Goal: Task Accomplishment & Management: Use online tool/utility

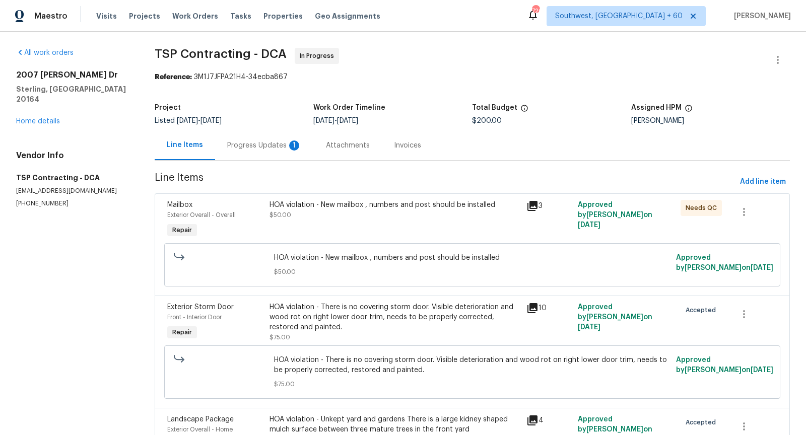
click at [266, 148] on div "Progress Updates 1" at bounding box center [264, 146] width 75 height 10
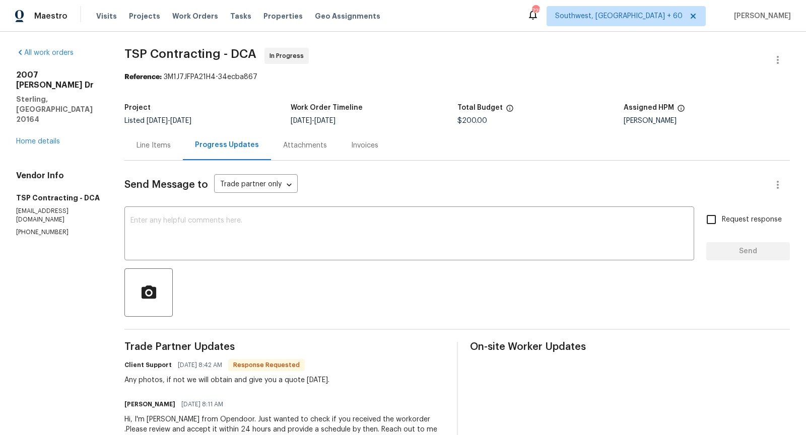
click at [162, 145] on div "Line Items" at bounding box center [153, 146] width 34 height 10
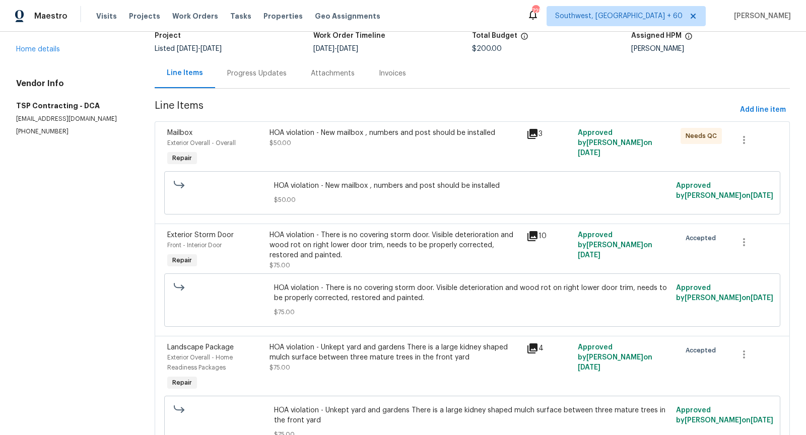
scroll to position [128, 0]
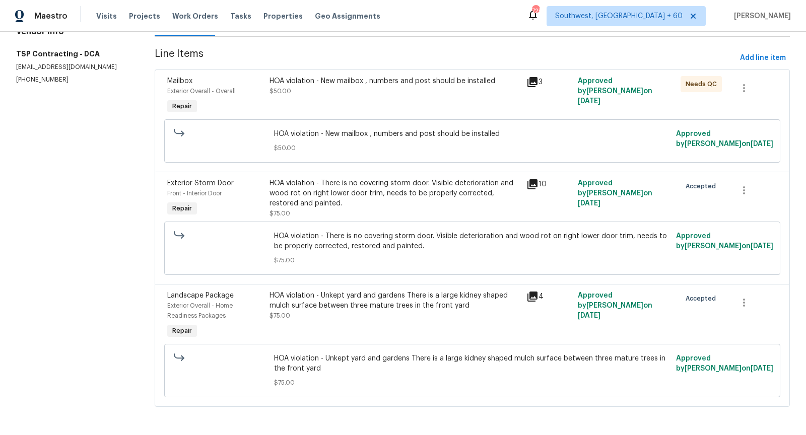
click at [529, 184] on icon at bounding box center [532, 184] width 10 height 10
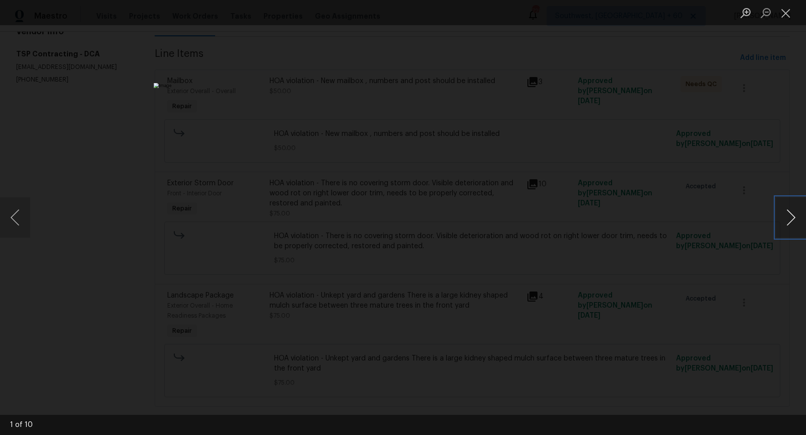
click at [792, 225] on button "Next image" at bounding box center [791, 217] width 30 height 40
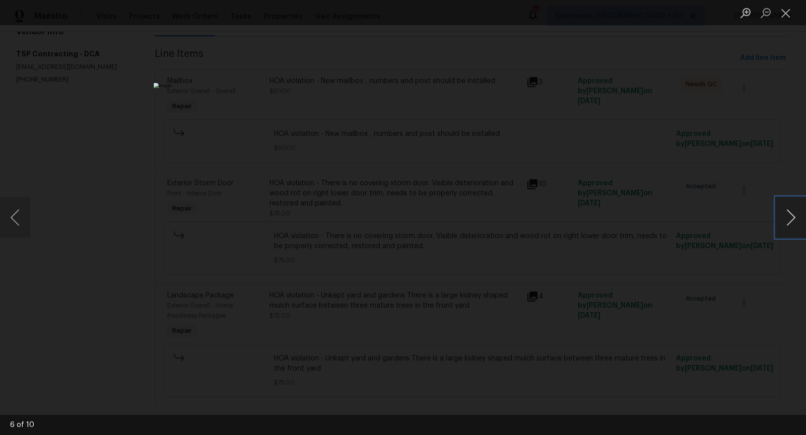
click at [792, 225] on button "Next image" at bounding box center [791, 217] width 30 height 40
click at [782, 10] on button "Close lightbox" at bounding box center [786, 13] width 20 height 18
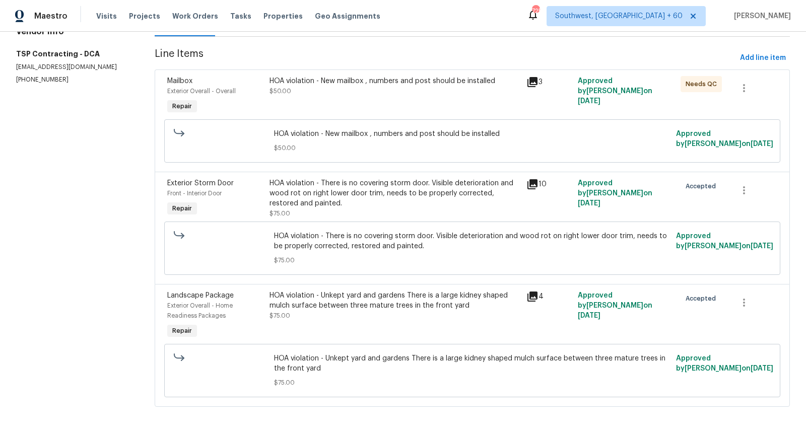
click at [533, 299] on icon at bounding box center [532, 297] width 10 height 10
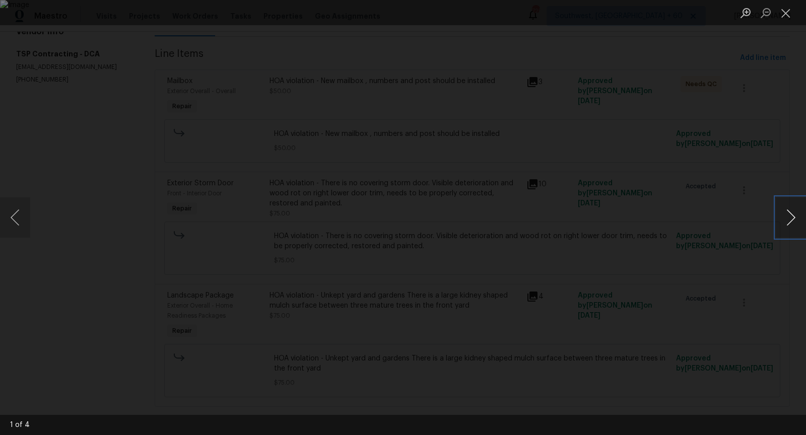
click at [787, 223] on button "Next image" at bounding box center [791, 217] width 30 height 40
click at [785, 14] on button "Close lightbox" at bounding box center [786, 13] width 20 height 18
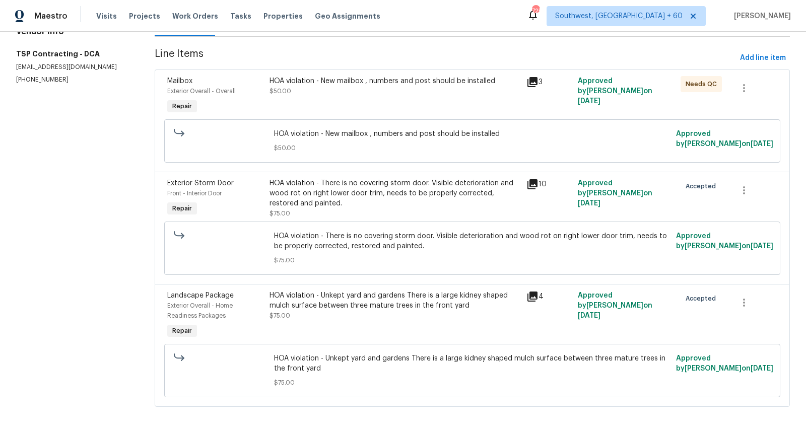
scroll to position [0, 0]
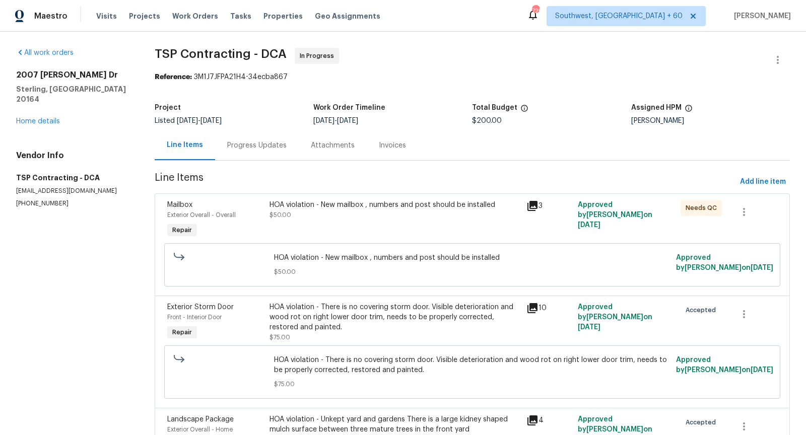
click at [258, 137] on div "Progress Updates" at bounding box center [257, 145] width 84 height 30
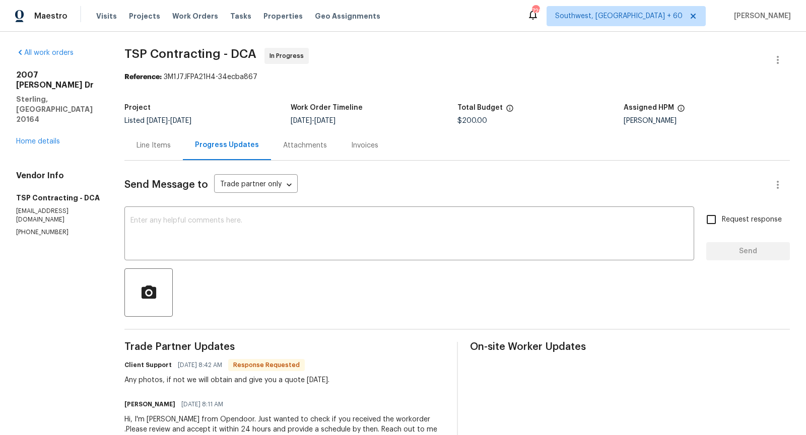
scroll to position [47, 0]
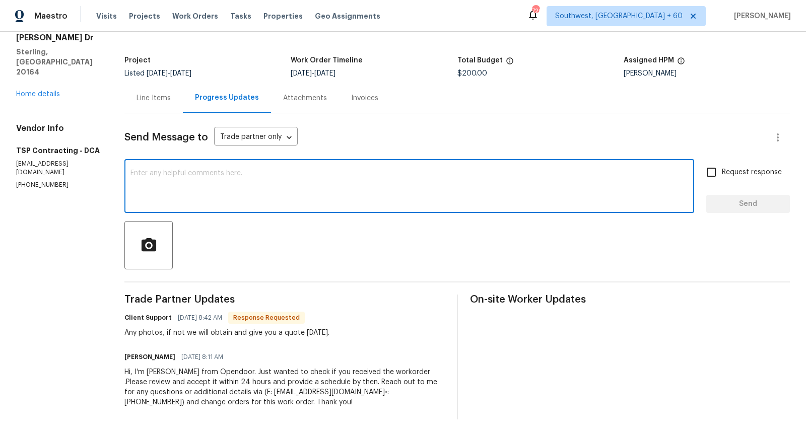
click at [230, 183] on textarea at bounding box center [409, 187] width 558 height 35
type textarea "Please provide us with a Quote and let us know, thank you."
click at [708, 170] on input "Request response" at bounding box center [711, 172] width 21 height 21
checkbox input "true"
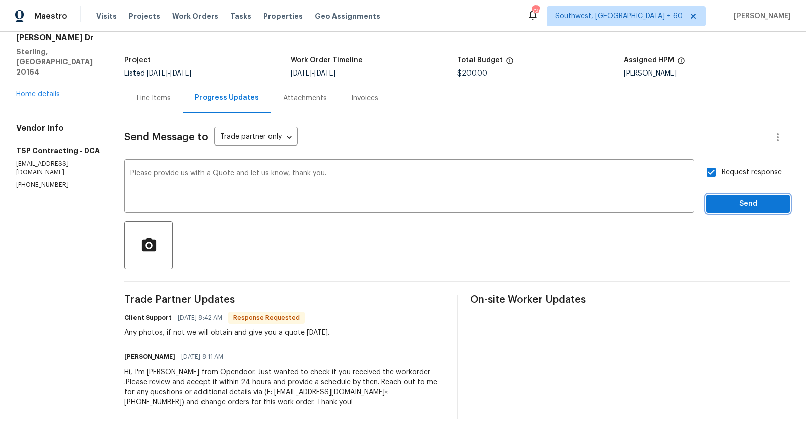
click at [725, 203] on span "Send" at bounding box center [747, 204] width 67 height 13
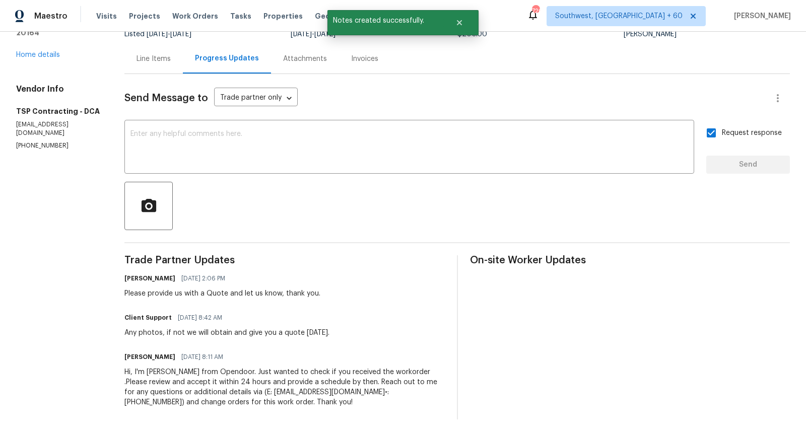
scroll to position [0, 0]
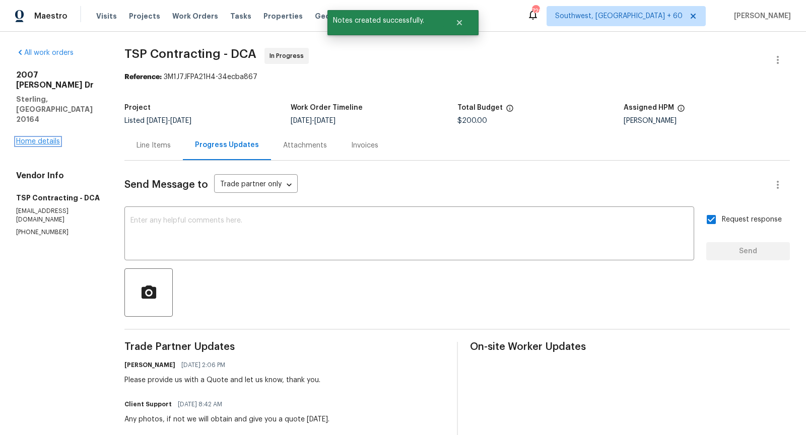
click at [43, 138] on link "Home details" at bounding box center [38, 141] width 44 height 7
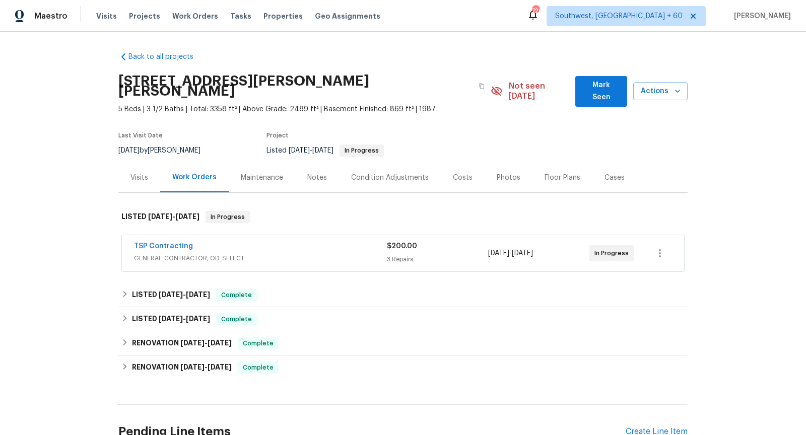
click at [309, 253] on span "GENERAL_CONTRACTOR, OD_SELECT" at bounding box center [260, 258] width 253 height 10
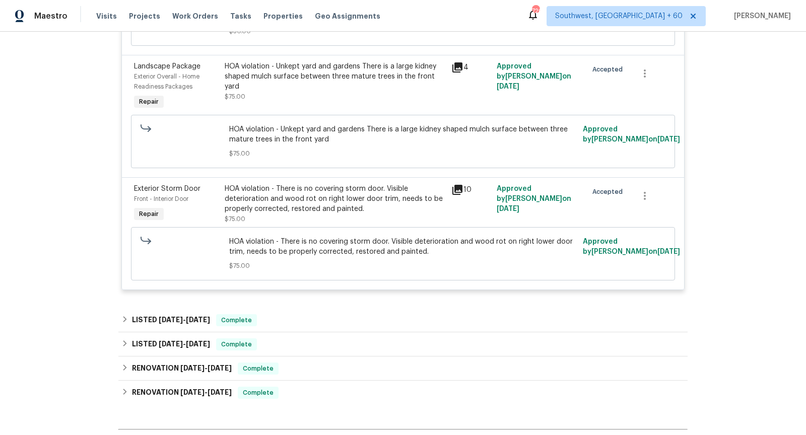
scroll to position [462, 0]
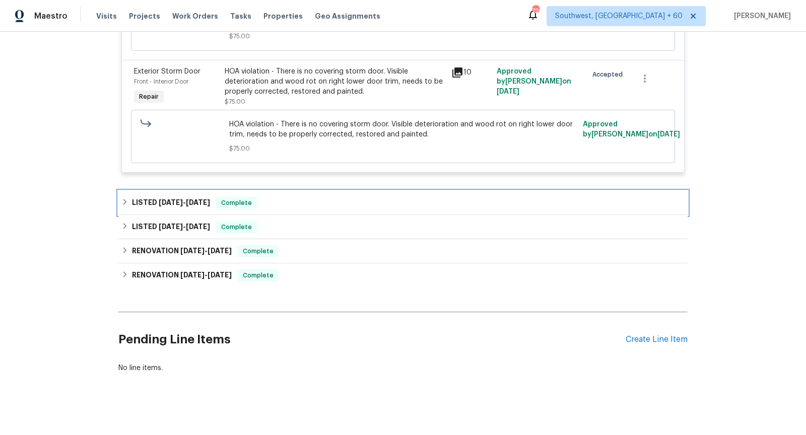
click at [291, 197] on div "LISTED [DATE] - [DATE] Complete" at bounding box center [402, 203] width 563 height 12
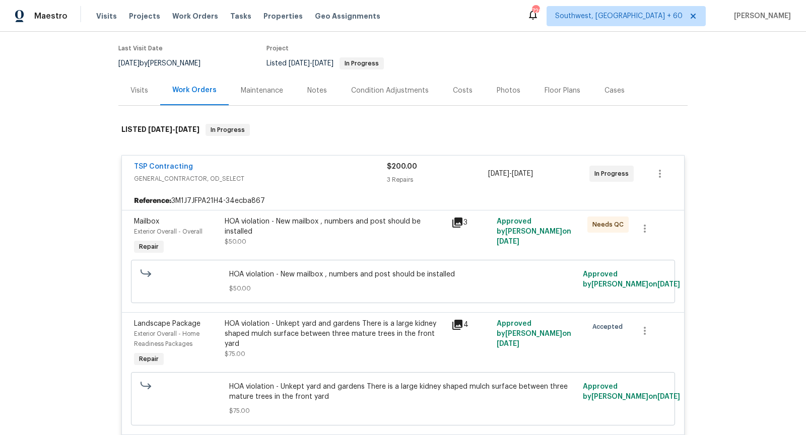
scroll to position [85, 0]
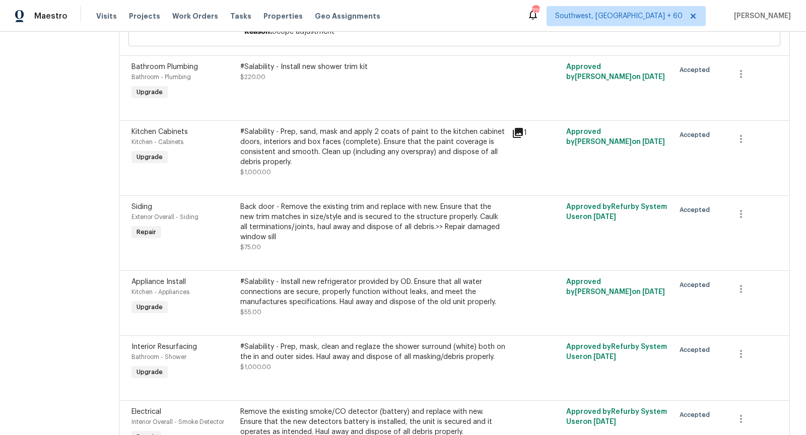
scroll to position [1460, 0]
